Goal: Book appointment/travel/reservation

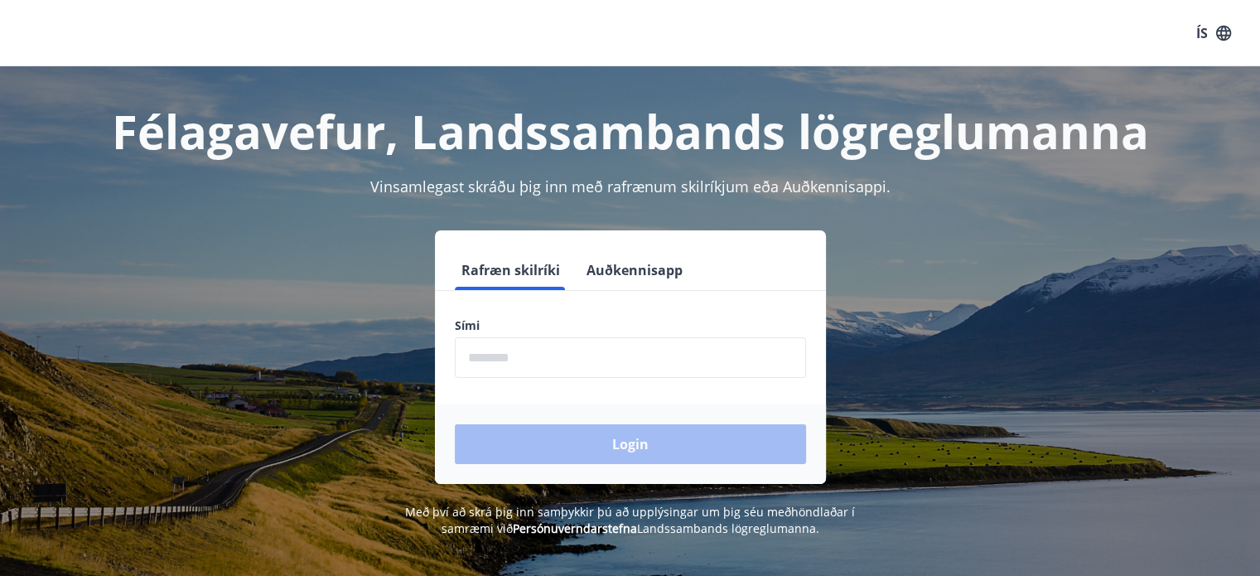
click at [683, 354] on input "phone" at bounding box center [630, 357] width 351 height 41
type input "********"
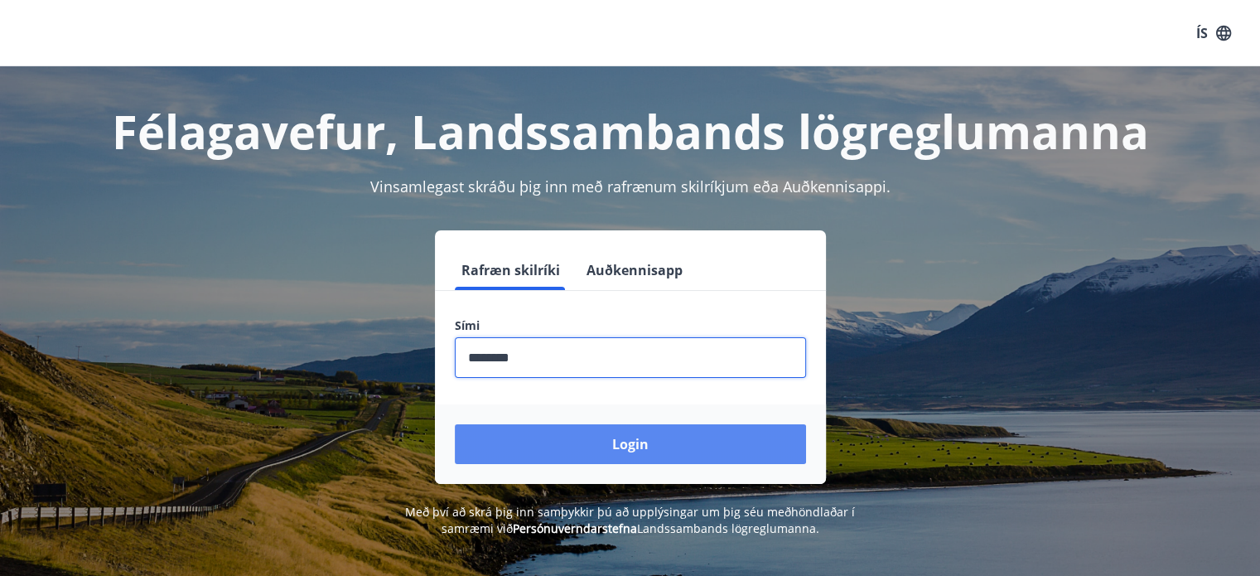
click at [600, 437] on button "Login" at bounding box center [630, 444] width 351 height 40
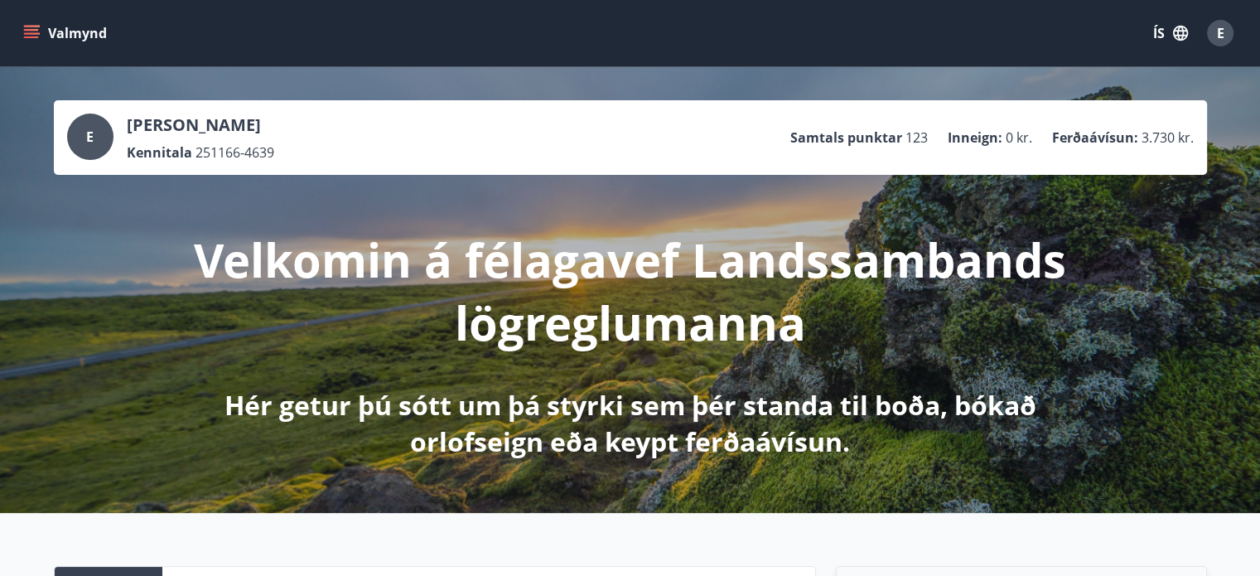
click at [25, 31] on icon "menu" at bounding box center [31, 33] width 17 height 17
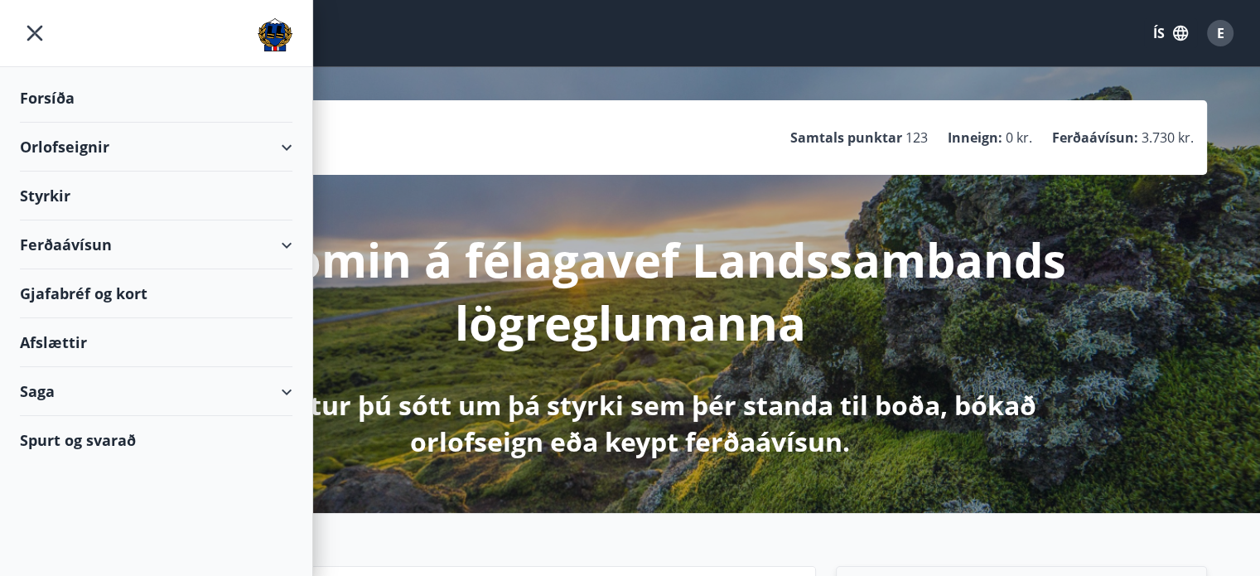
click at [68, 153] on div "Orlofseignir" at bounding box center [156, 147] width 273 height 49
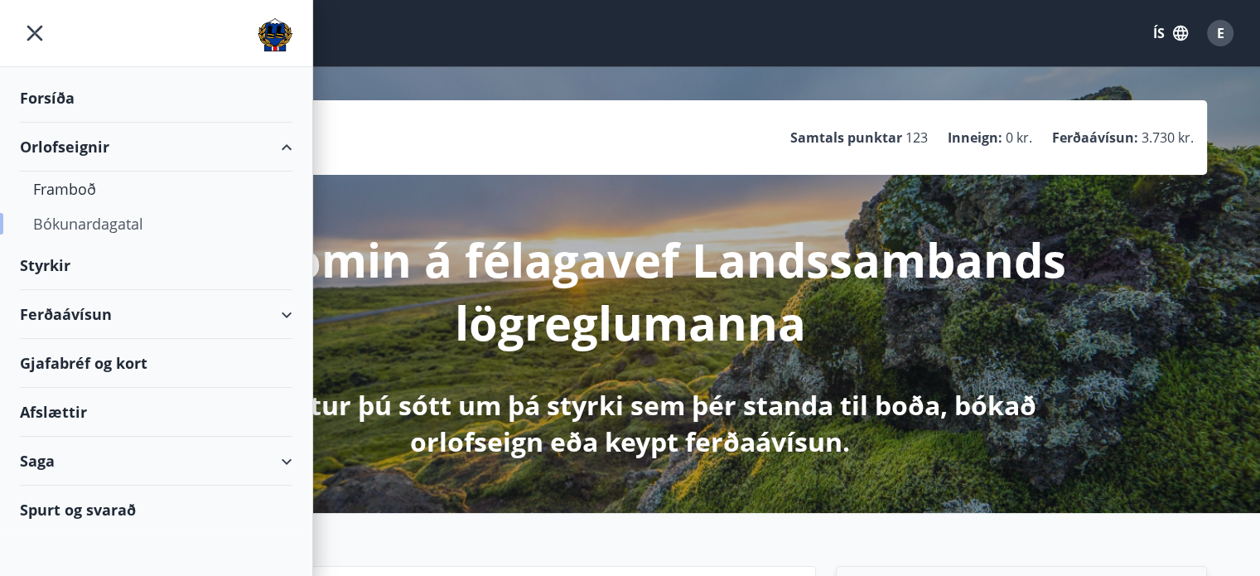
click at [66, 224] on div "Bókunardagatal" at bounding box center [156, 223] width 246 height 35
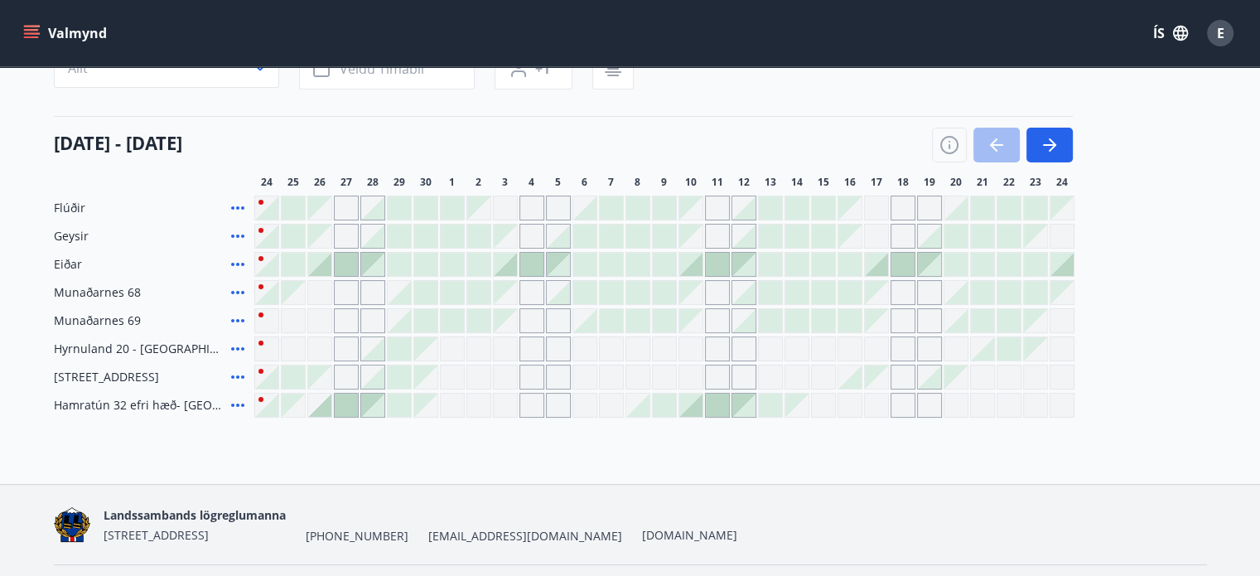
scroll to position [166, 0]
click at [1054, 142] on icon "button" at bounding box center [1052, 144] width 7 height 13
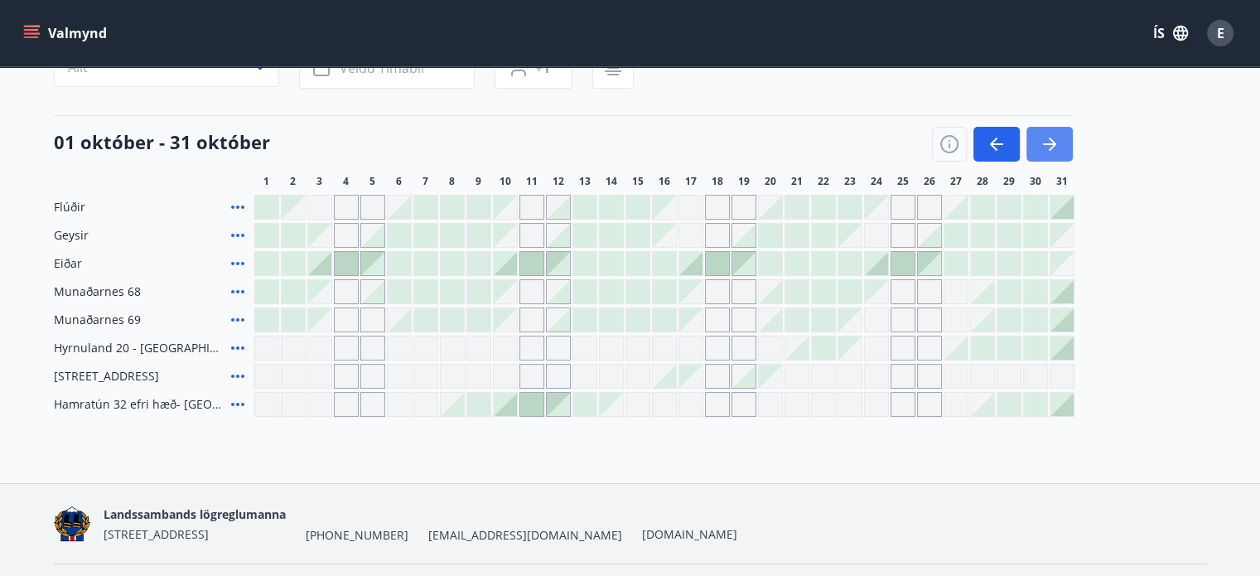
click at [1050, 143] on icon "button" at bounding box center [1049, 144] width 13 height 2
